Goal: Transaction & Acquisition: Purchase product/service

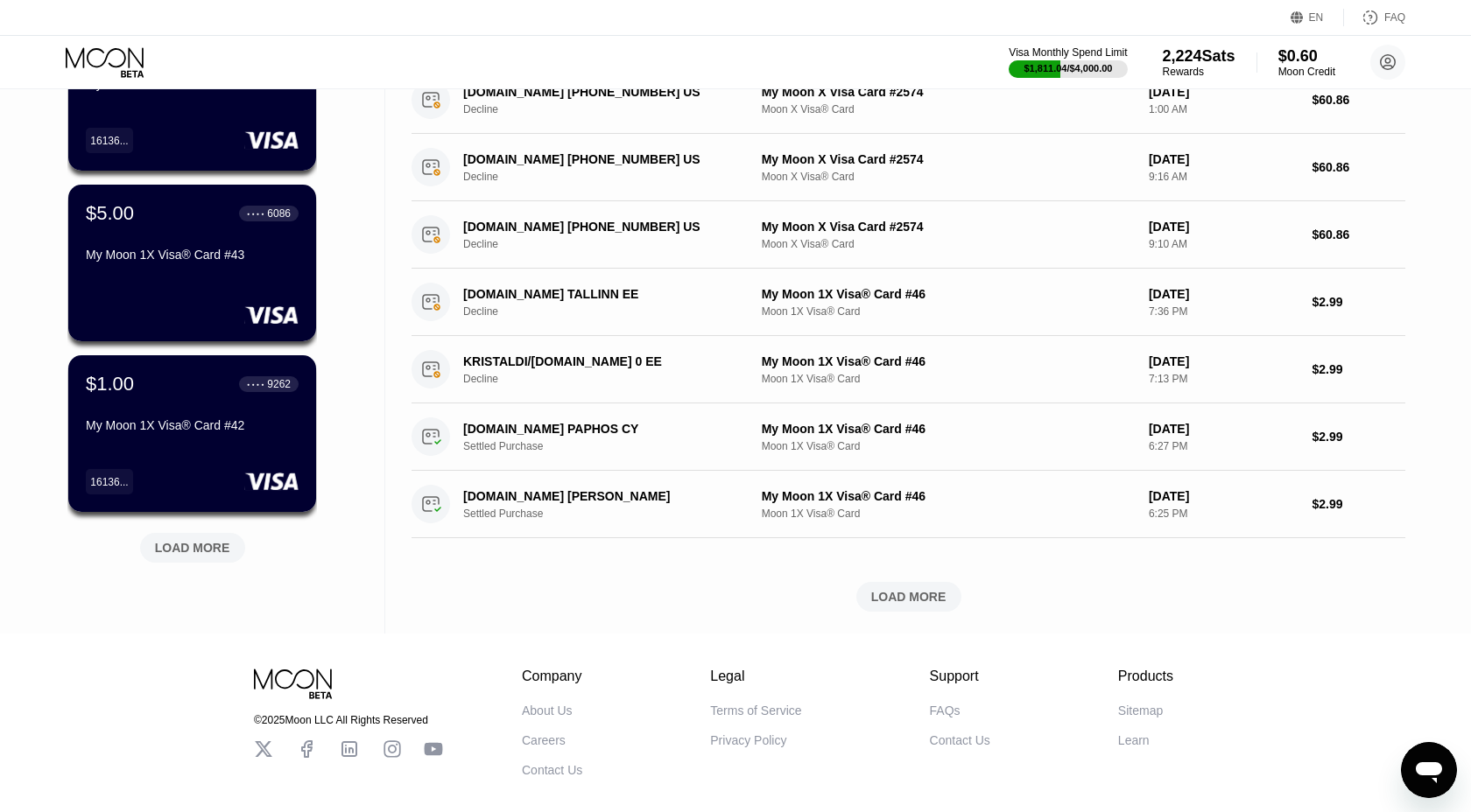
scroll to position [629, 0]
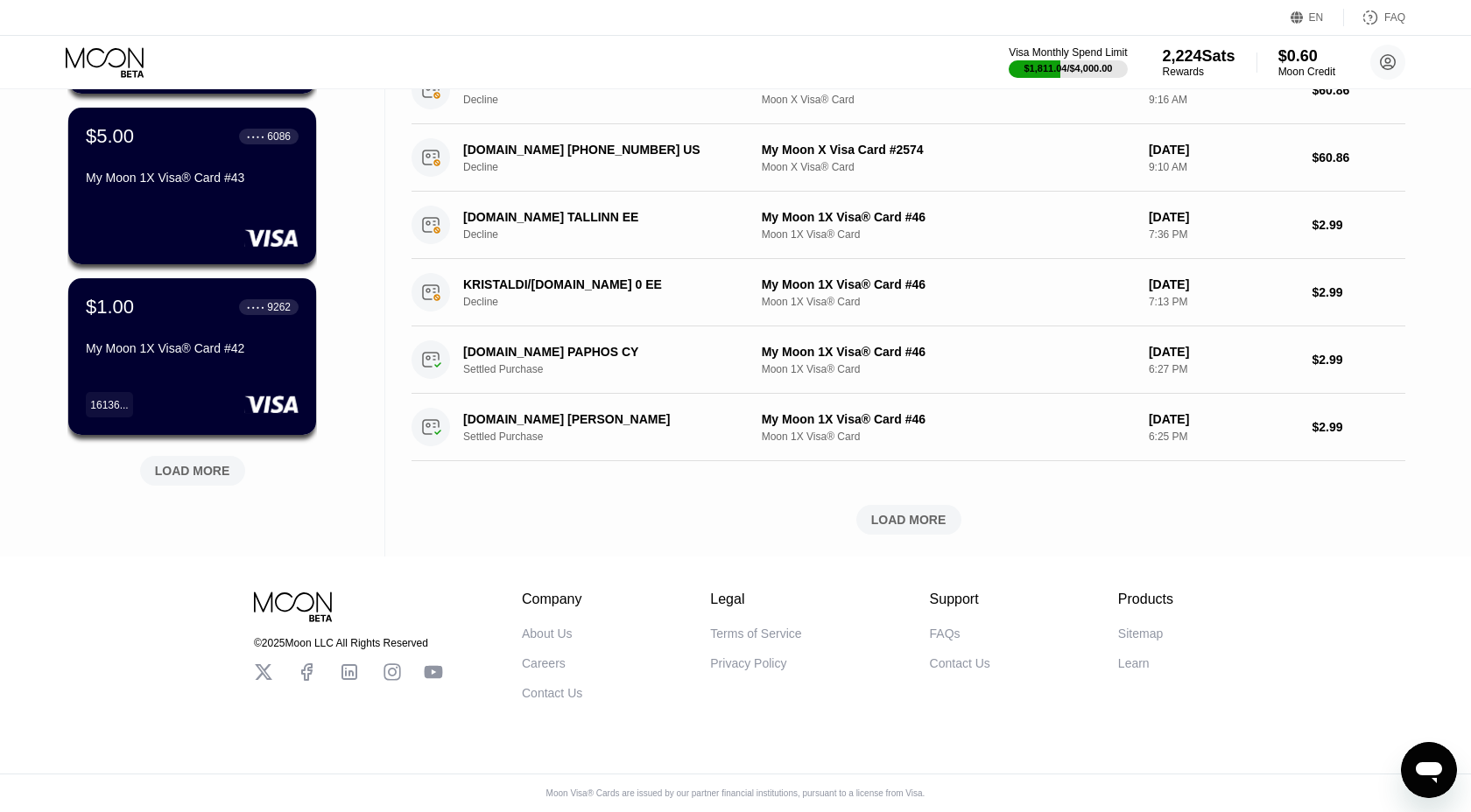
click at [188, 463] on div "LOAD MORE" at bounding box center [193, 471] width 76 height 16
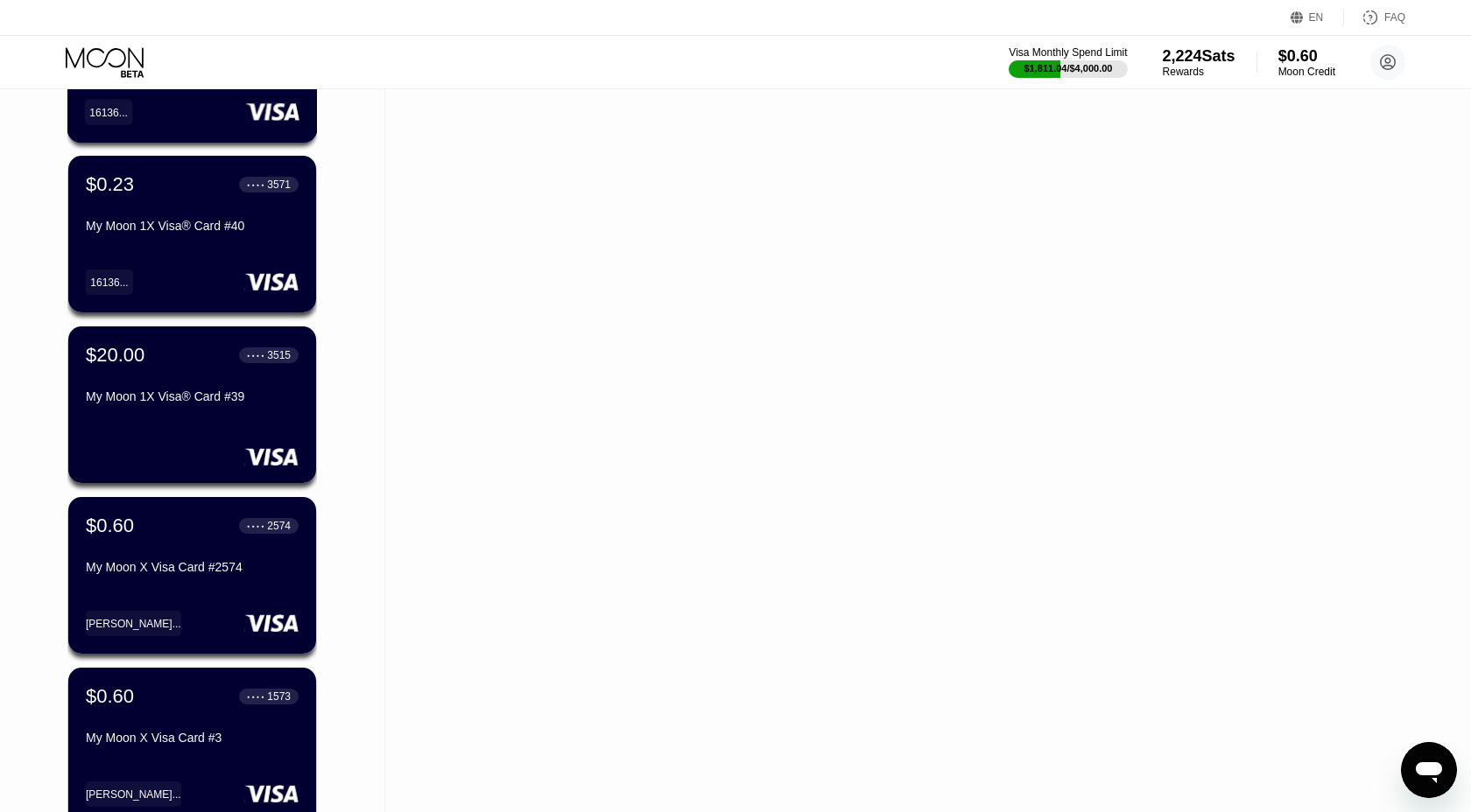
scroll to position [1132, 0]
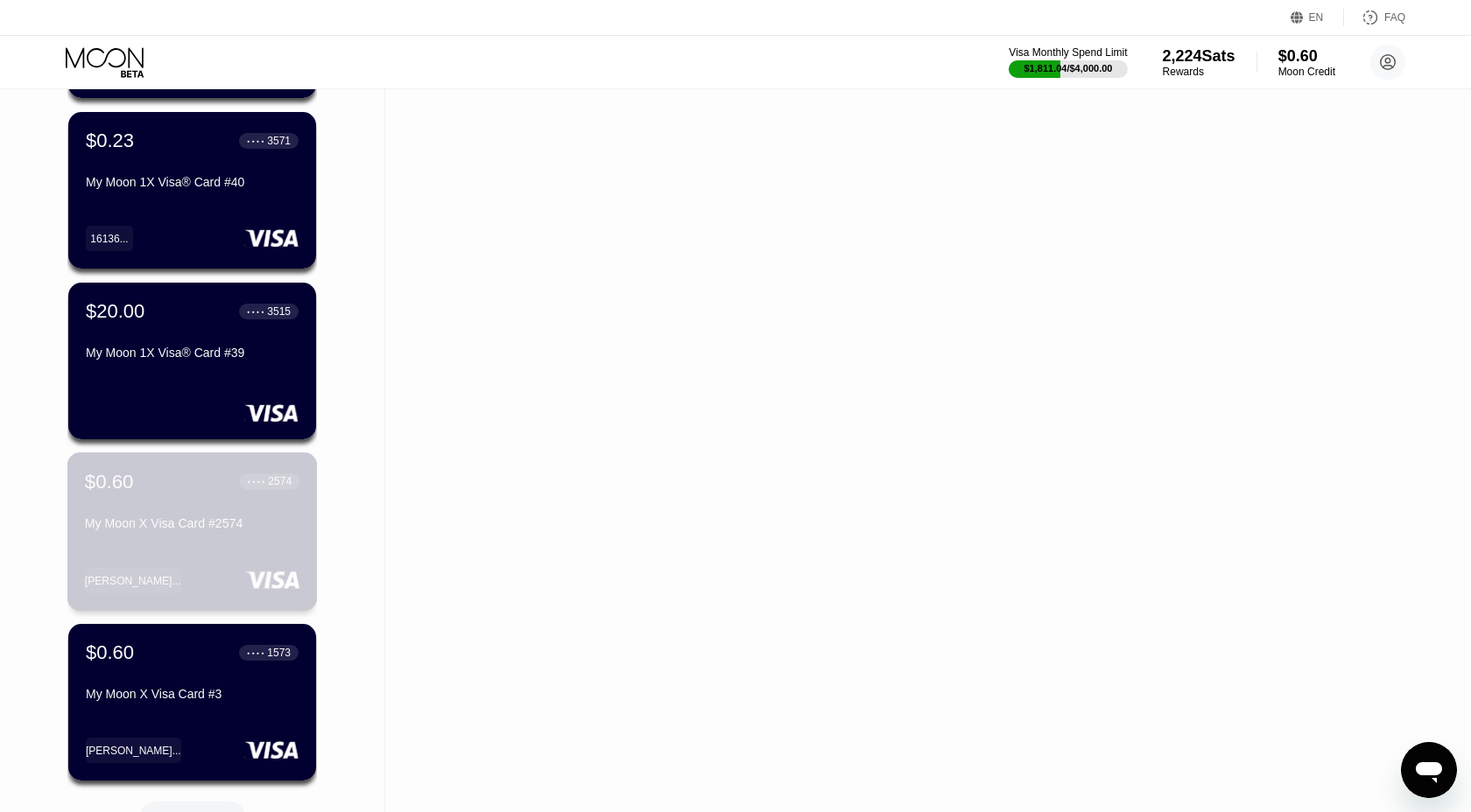
click at [267, 548] on div "$0.60 ● ● ● ● 2574 My Moon X Visa Card #2574 [PERSON_NAME]..." at bounding box center [193, 531] width 251 height 158
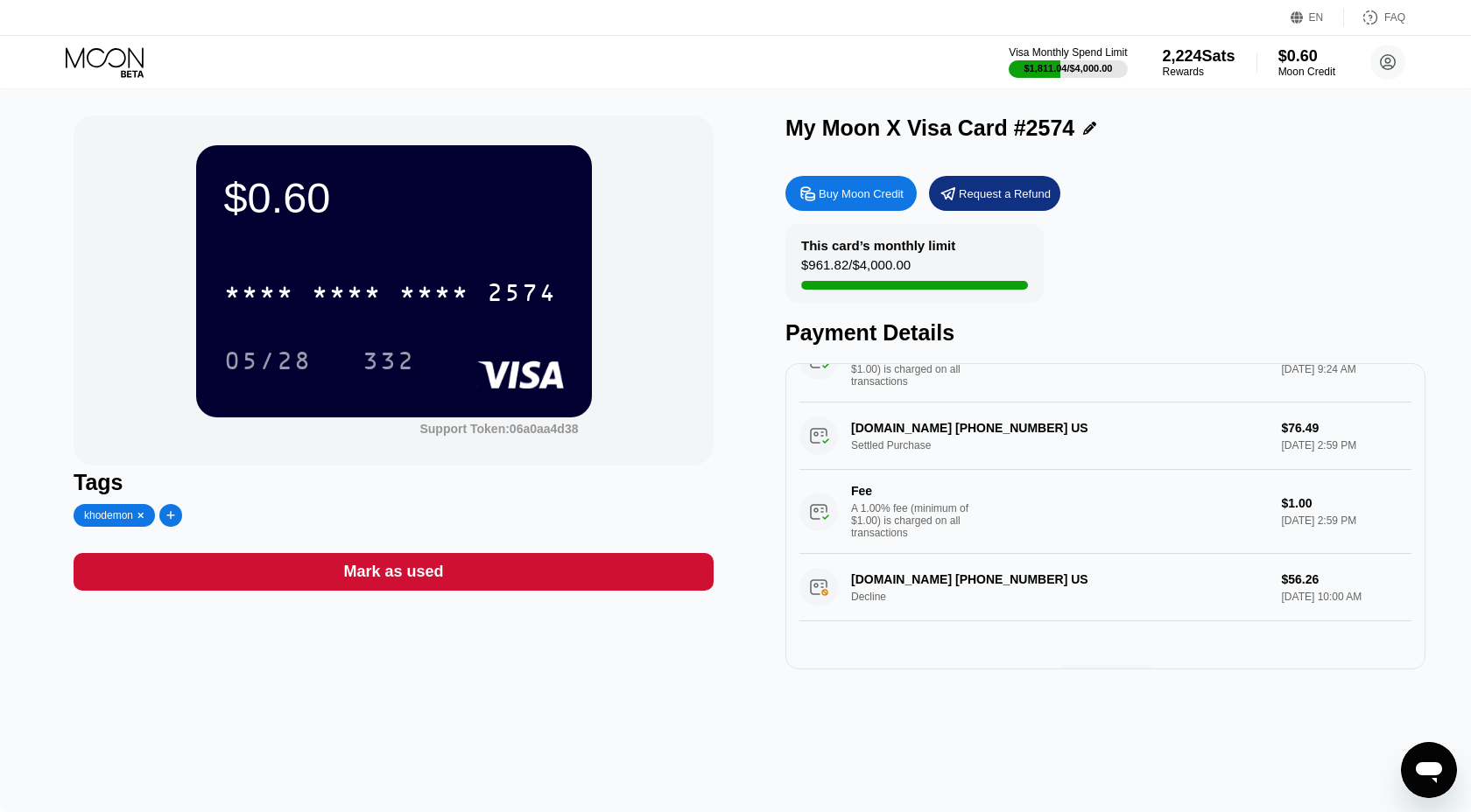
scroll to position [879, 0]
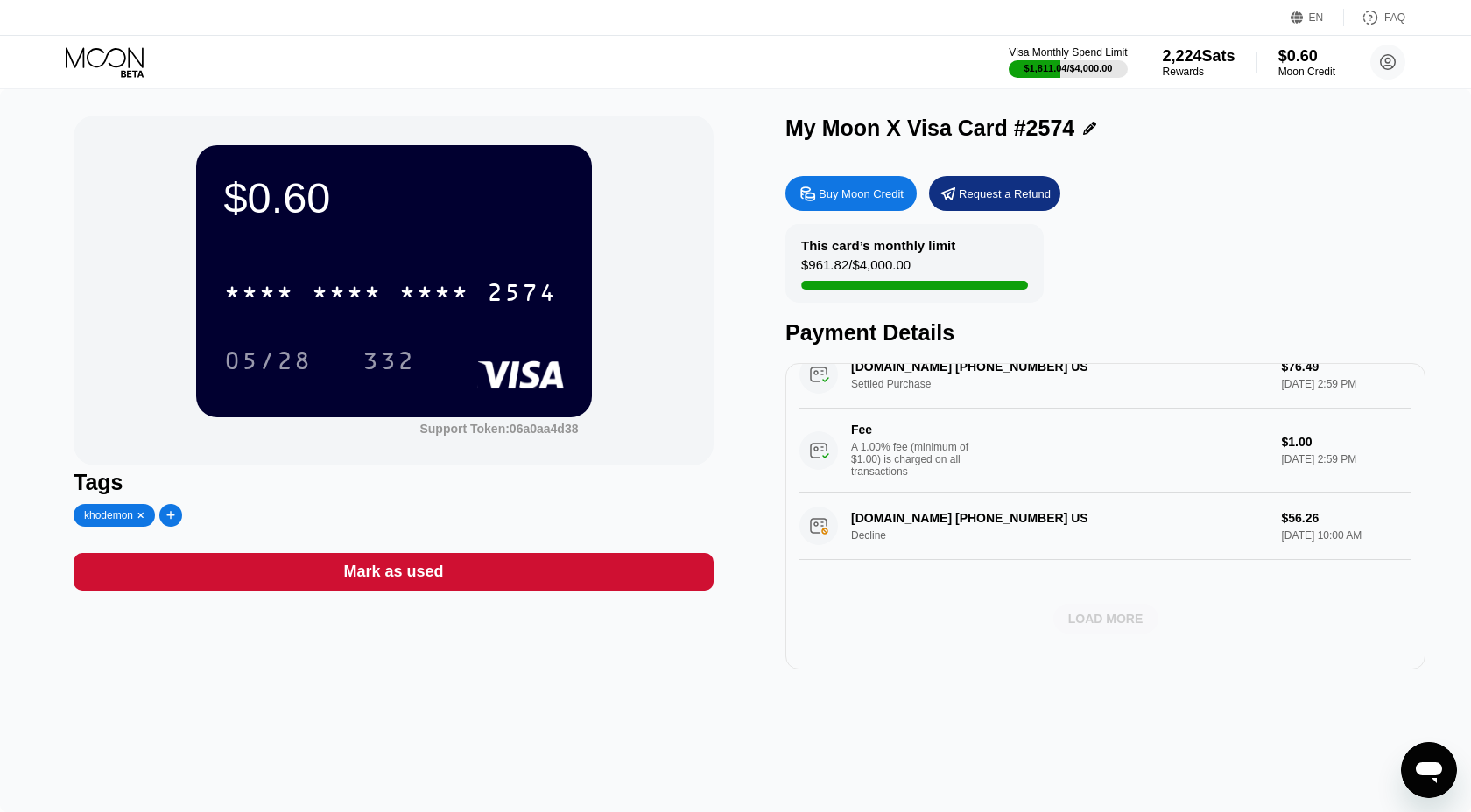
click at [1086, 613] on div "LOAD MORE" at bounding box center [1106, 619] width 76 height 16
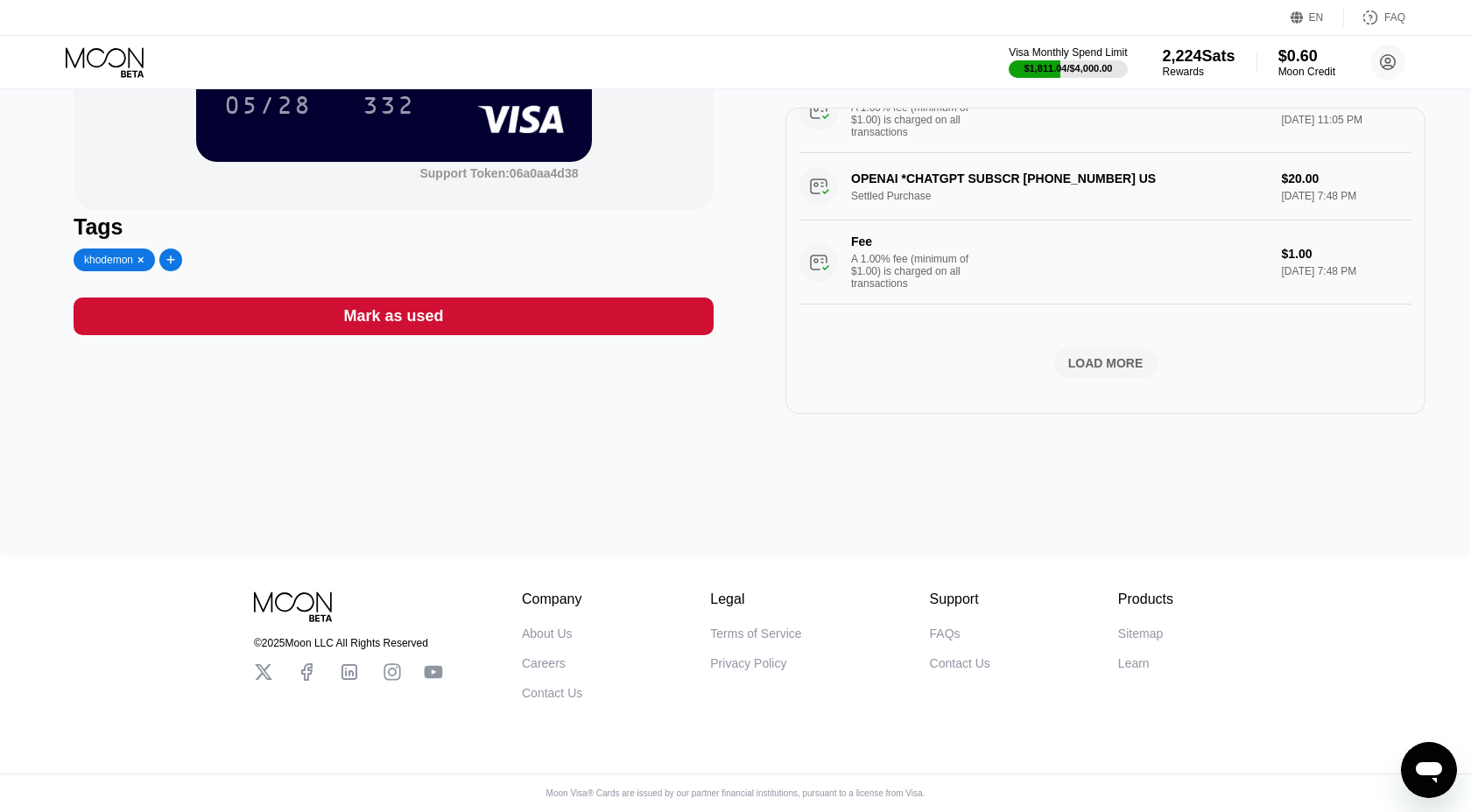
scroll to position [0, 0]
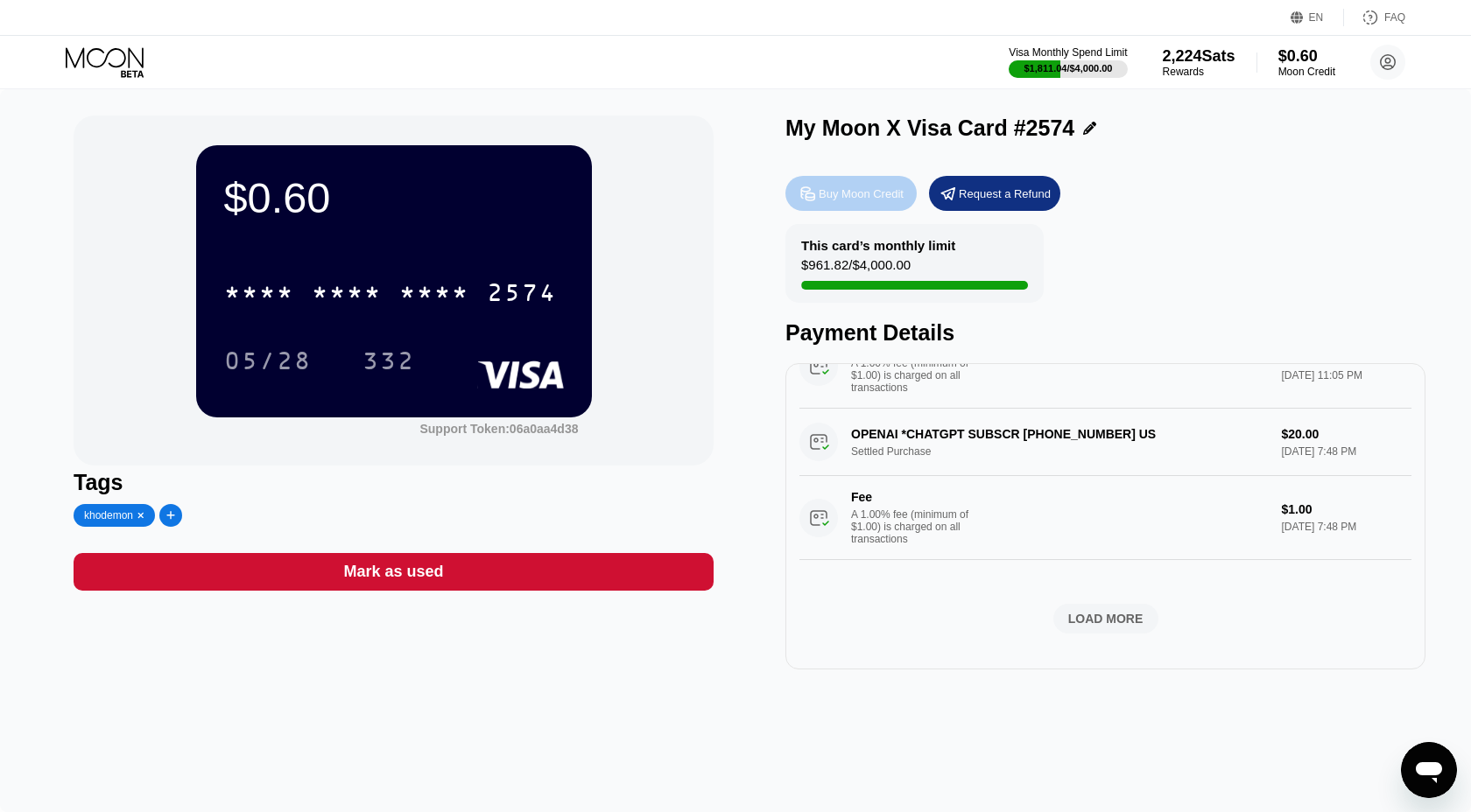
click at [853, 194] on div "Buy Moon Credit" at bounding box center [860, 193] width 85 height 15
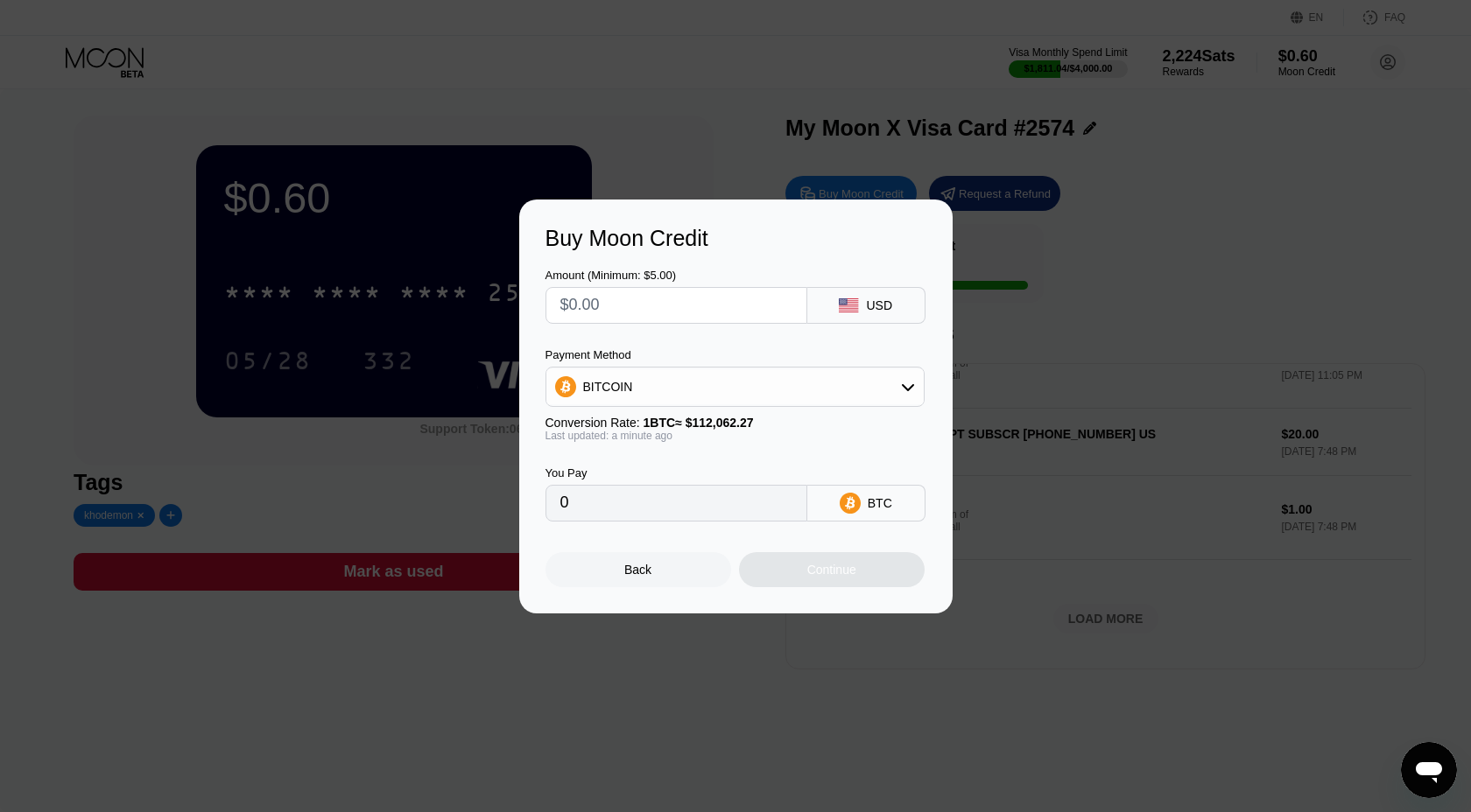
click at [606, 296] on input "text" at bounding box center [676, 304] width 232 height 35
type input "$1"
type input "0.00000893"
type input "$17"
type input "0.00015171"
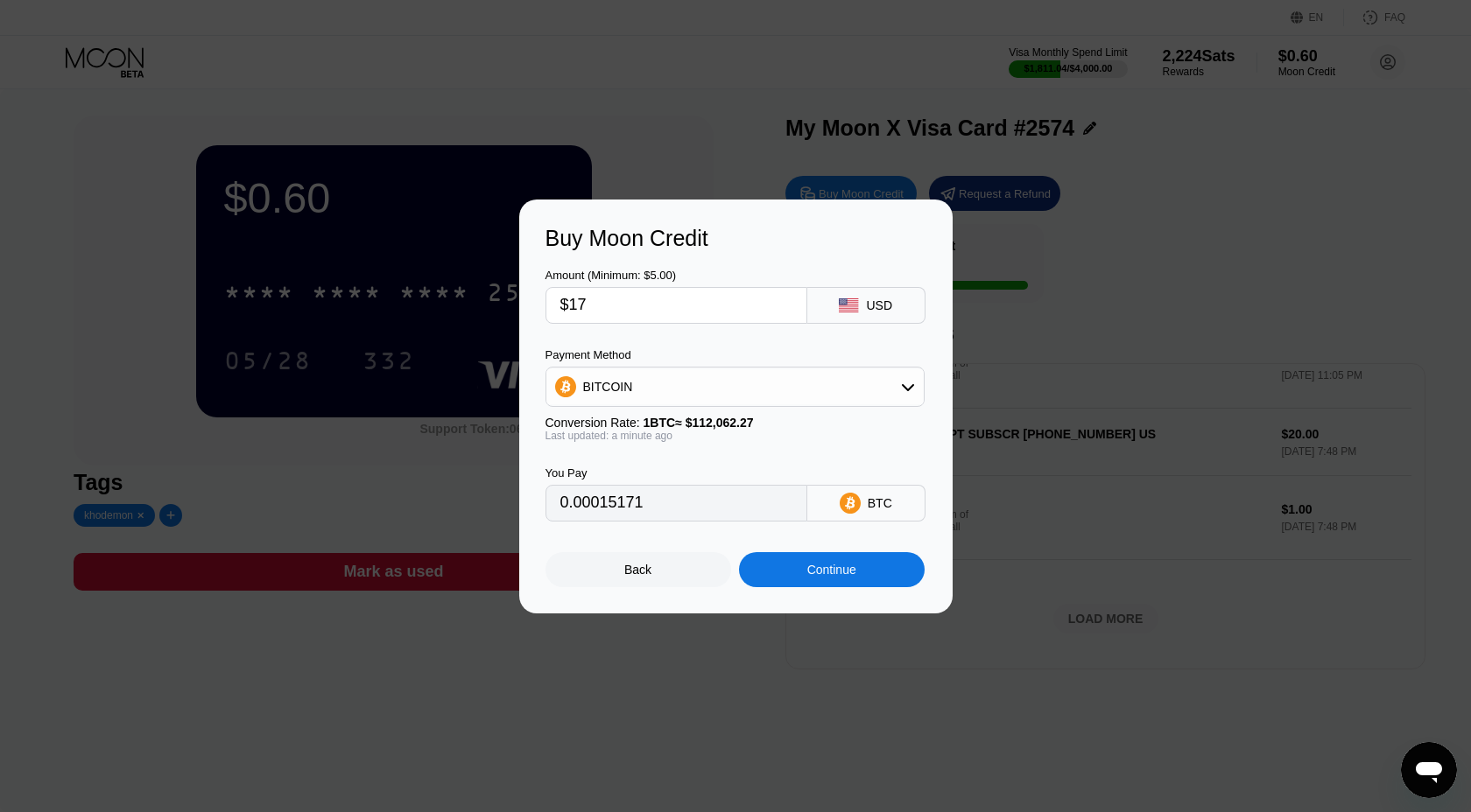
type input "$177"
type input "0.00157948"
type input "$177"
click at [817, 566] on div "Continue" at bounding box center [831, 570] width 49 height 14
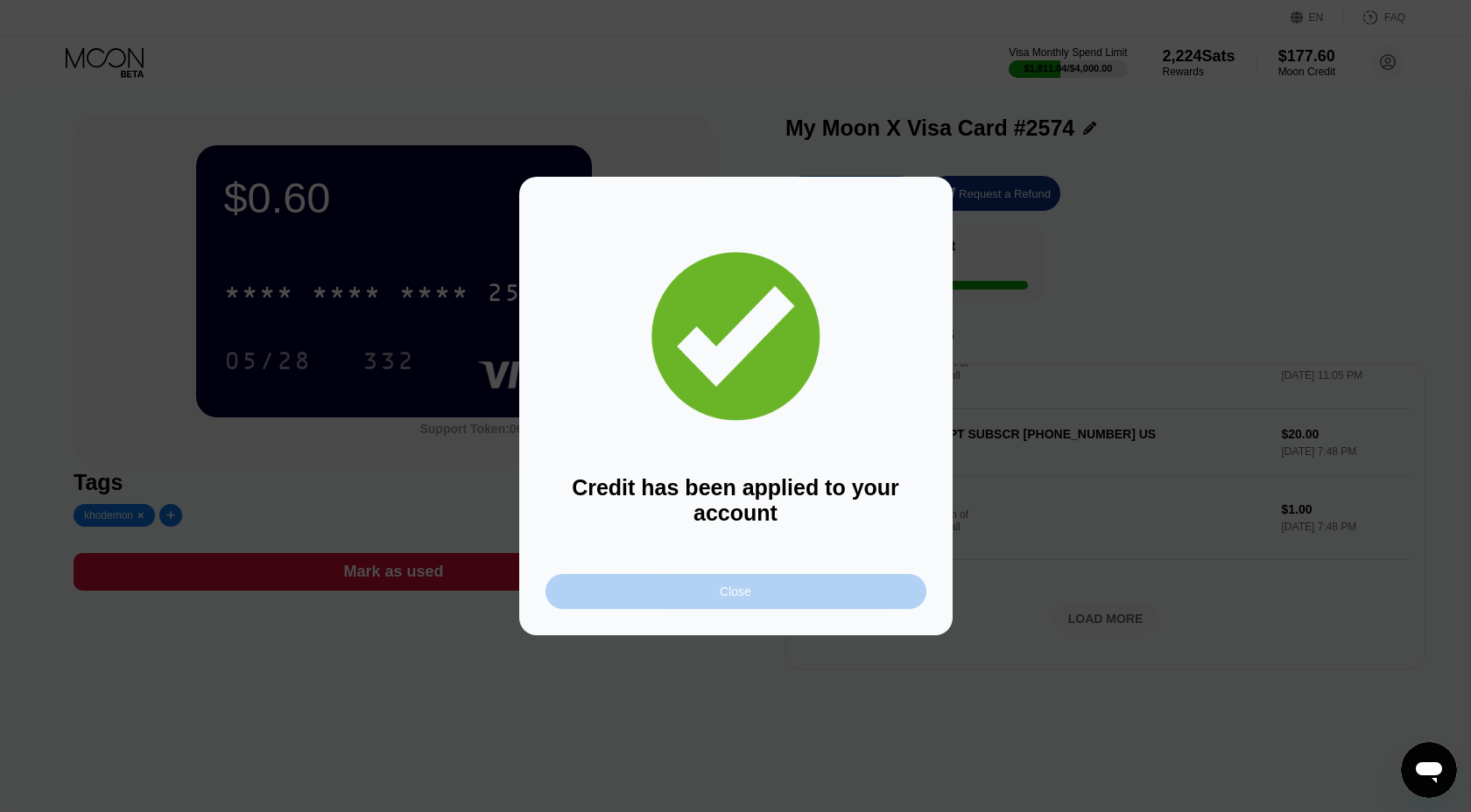
click at [783, 593] on div "Close" at bounding box center [736, 591] width 381 height 35
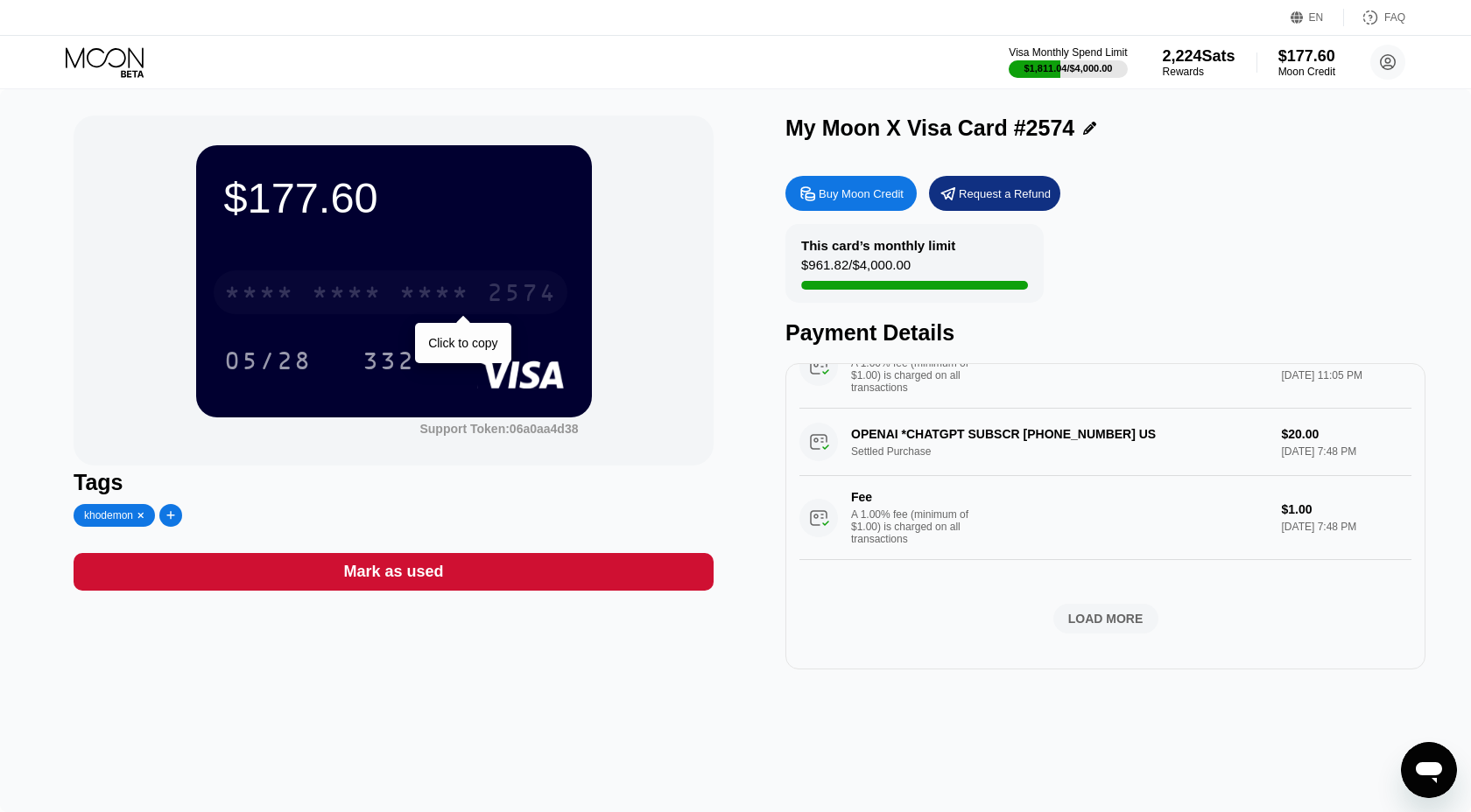
click at [519, 295] on div "2574" at bounding box center [522, 295] width 70 height 28
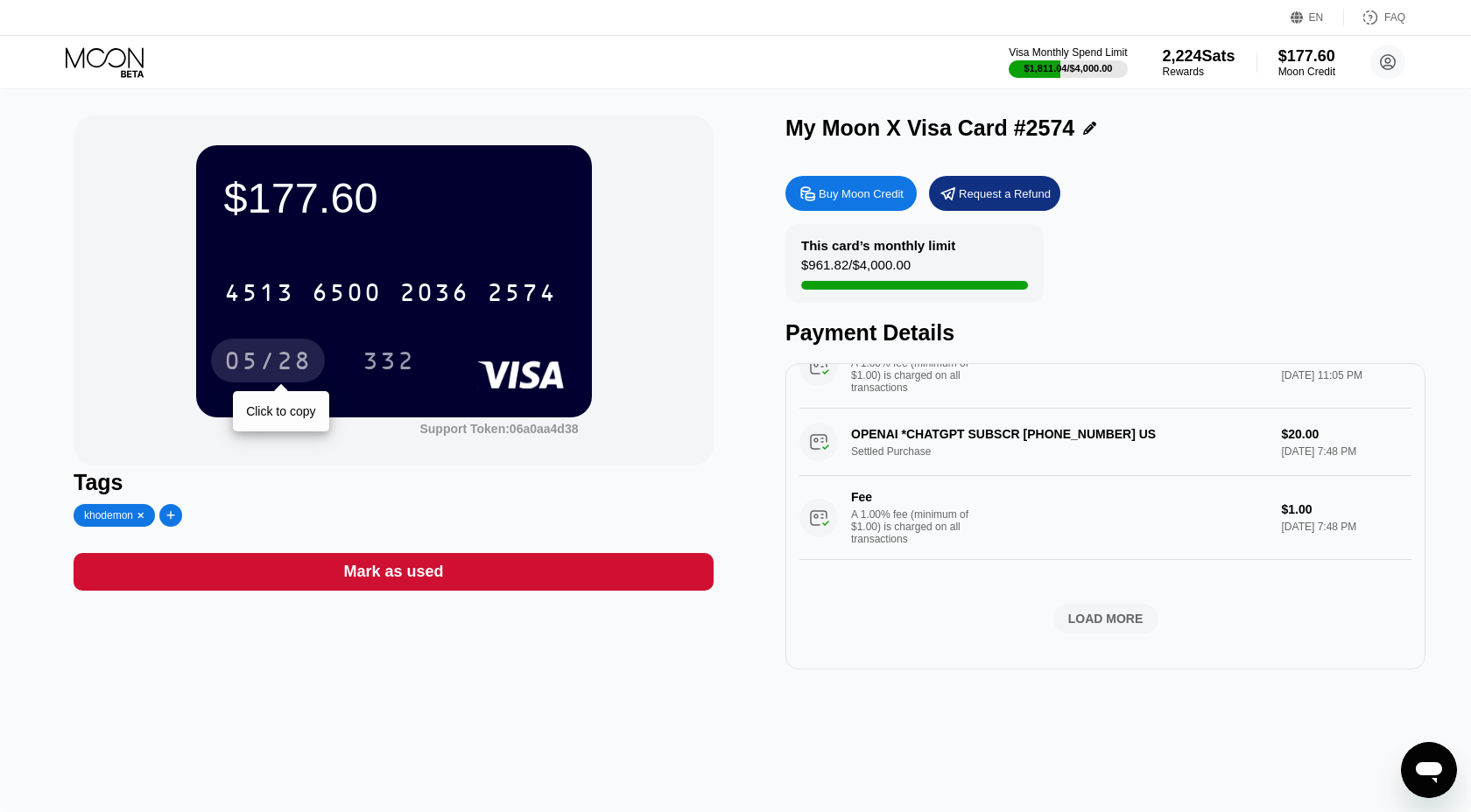
click at [270, 359] on div "05/28" at bounding box center [268, 363] width 88 height 28
